Goal: Navigation & Orientation: Find specific page/section

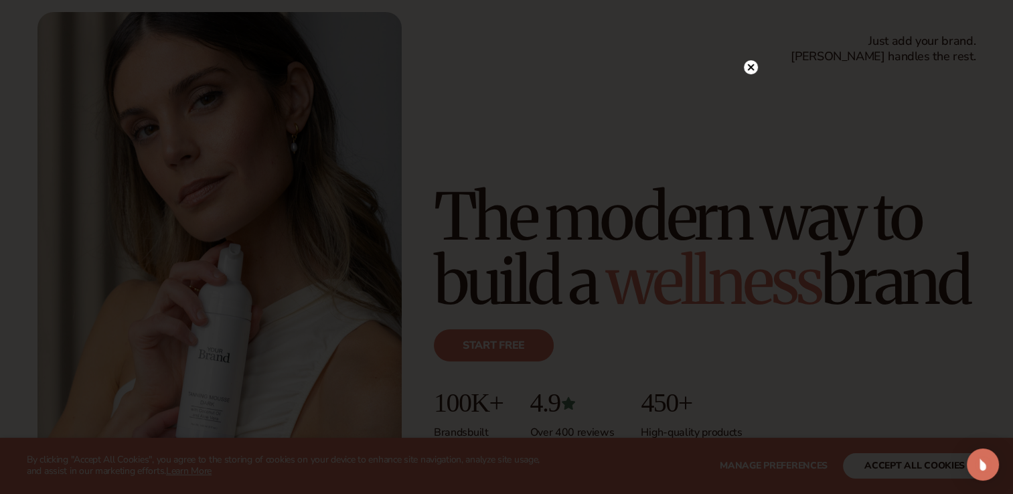
scroll to position [68, 0]
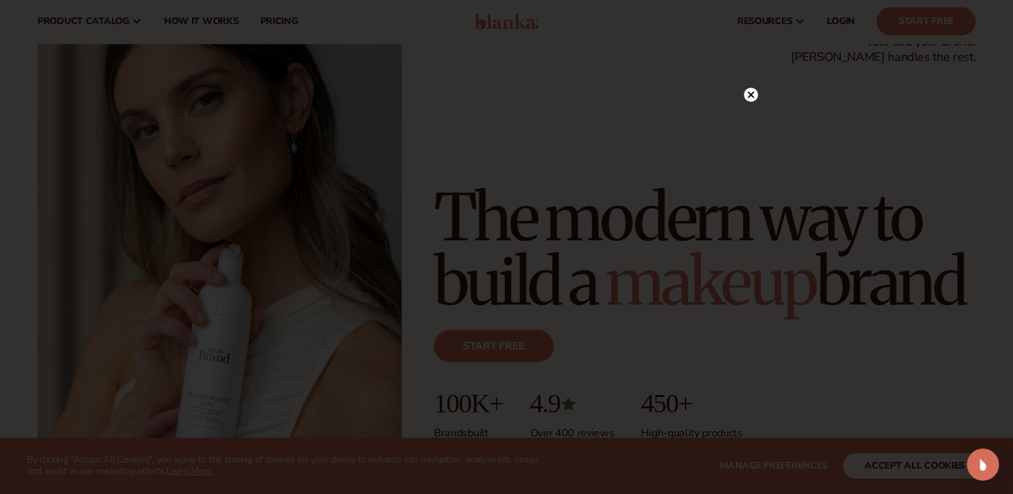
click at [748, 96] on icon at bounding box center [750, 94] width 7 height 7
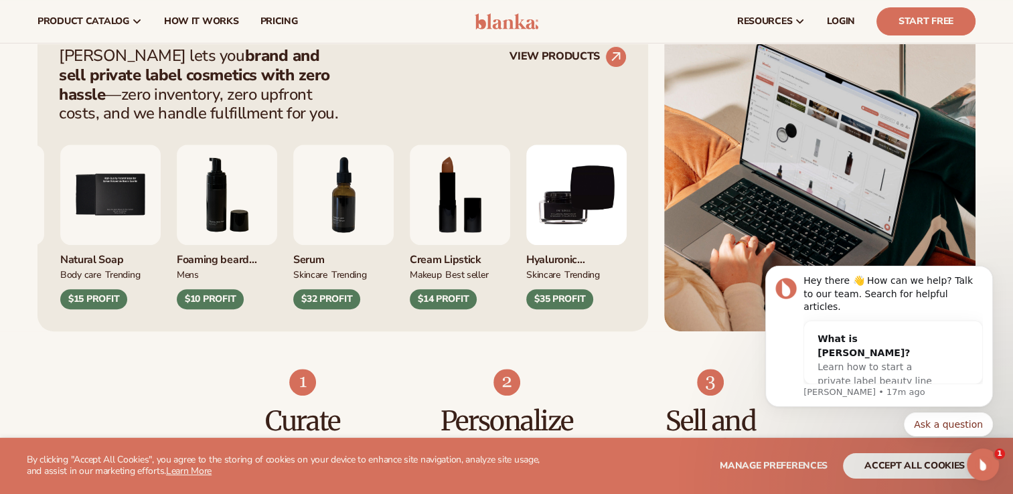
scroll to position [481, 0]
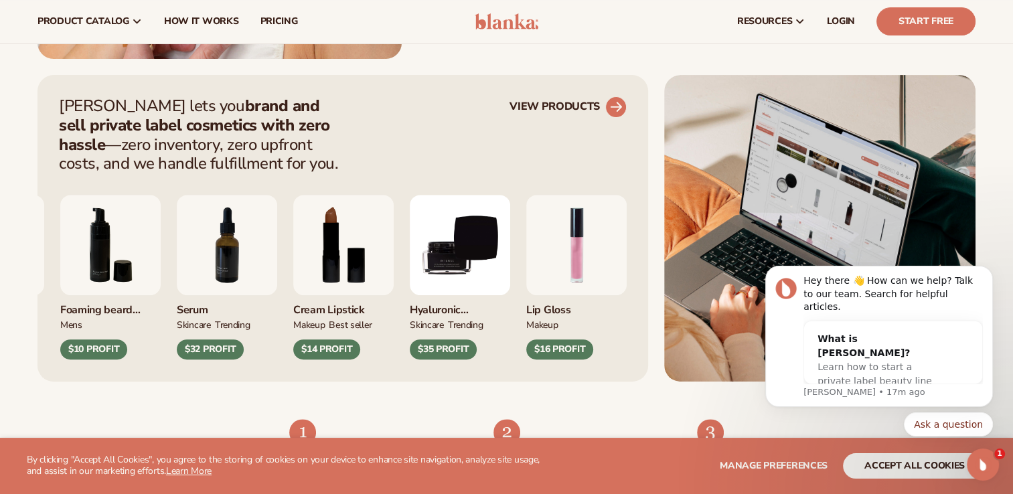
click at [553, 104] on link "VIEW PRODUCTS" at bounding box center [567, 106] width 117 height 21
